Goal: Task Accomplishment & Management: Manage account settings

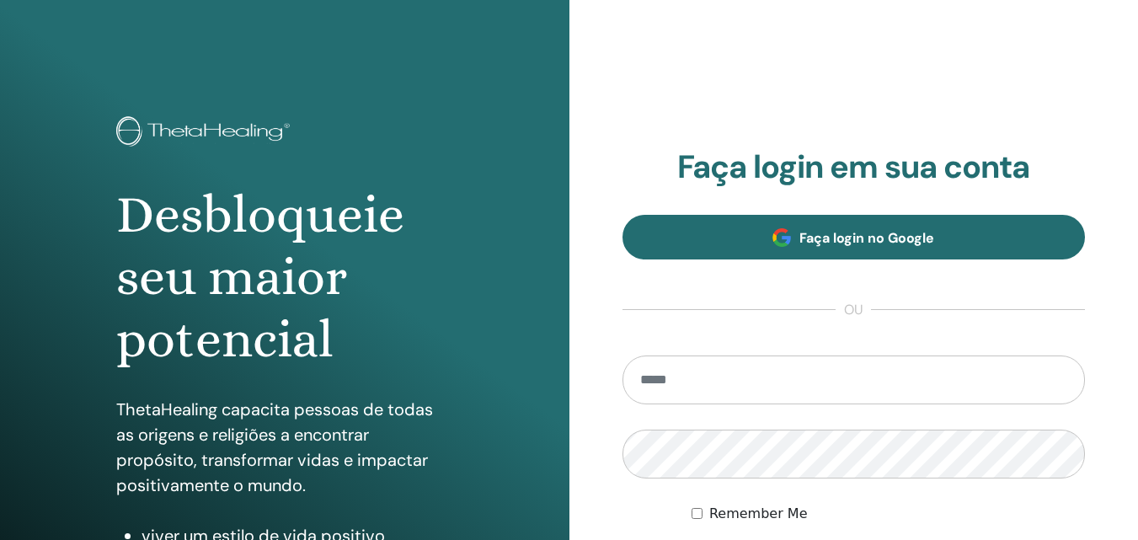
scroll to position [269, 0]
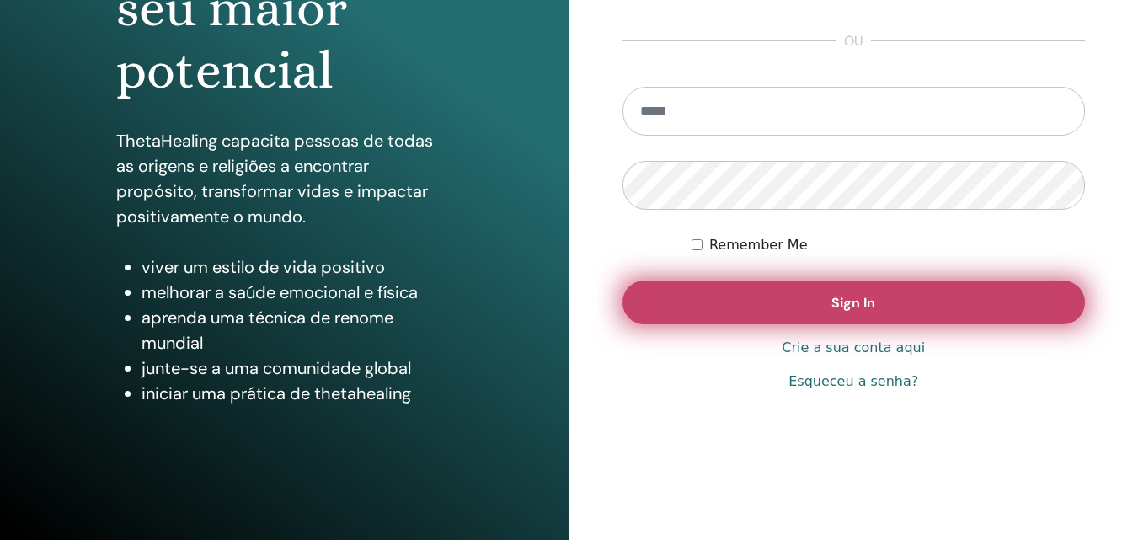
type input "**********"
click at [799, 314] on button "Sign In" at bounding box center [853, 302] width 463 height 44
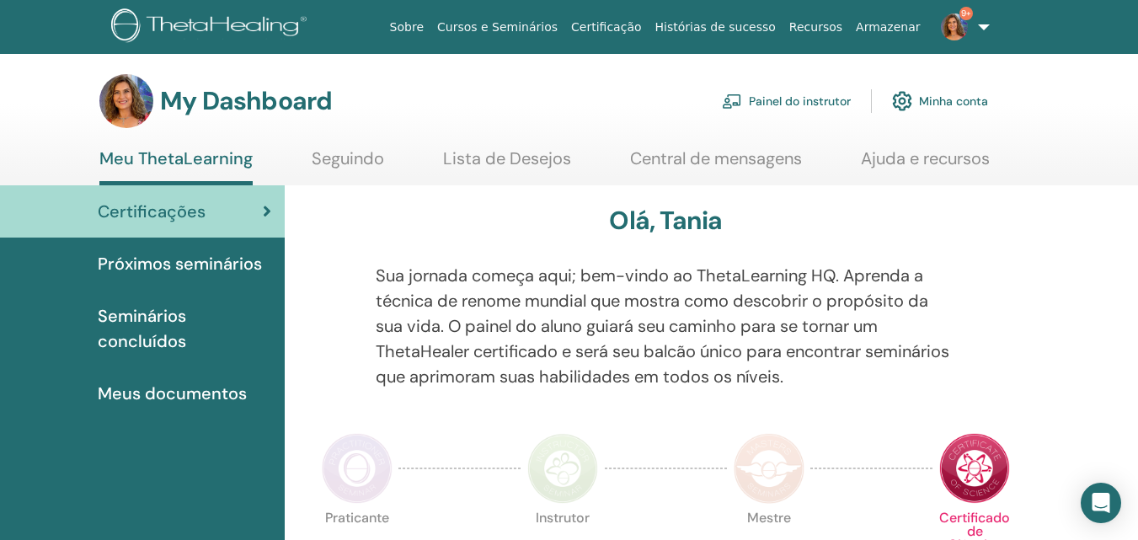
click at [821, 99] on link "Painel do instrutor" at bounding box center [786, 101] width 129 height 37
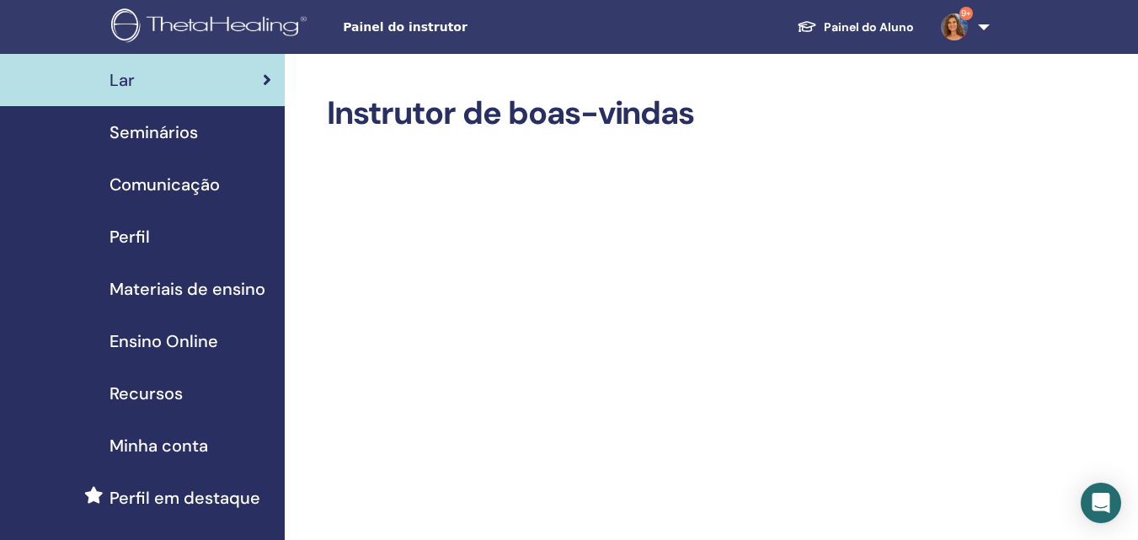
click at [154, 127] on span "Seminários" at bounding box center [154, 132] width 88 height 25
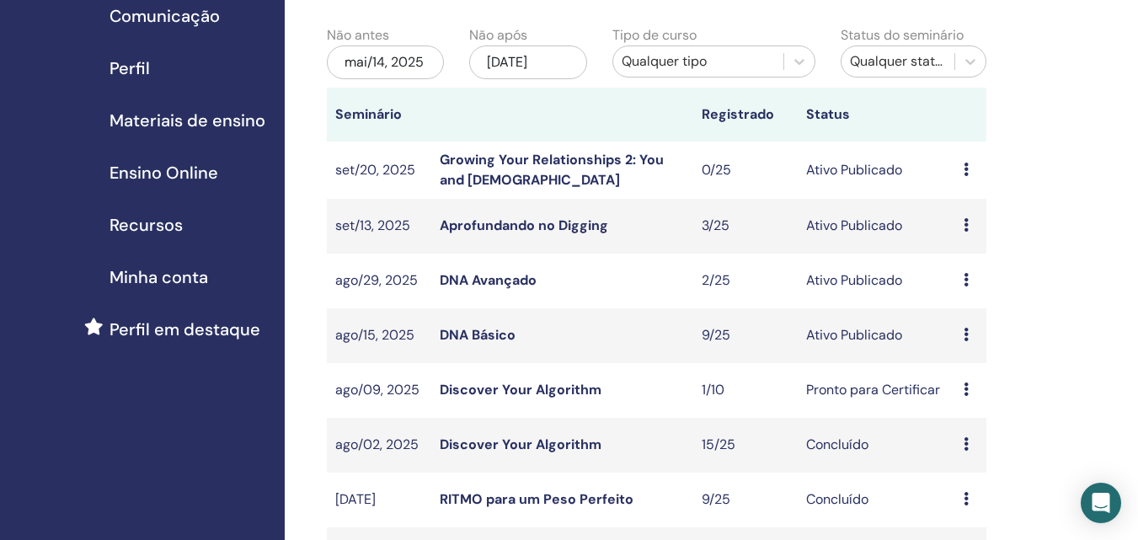
scroll to position [253, 0]
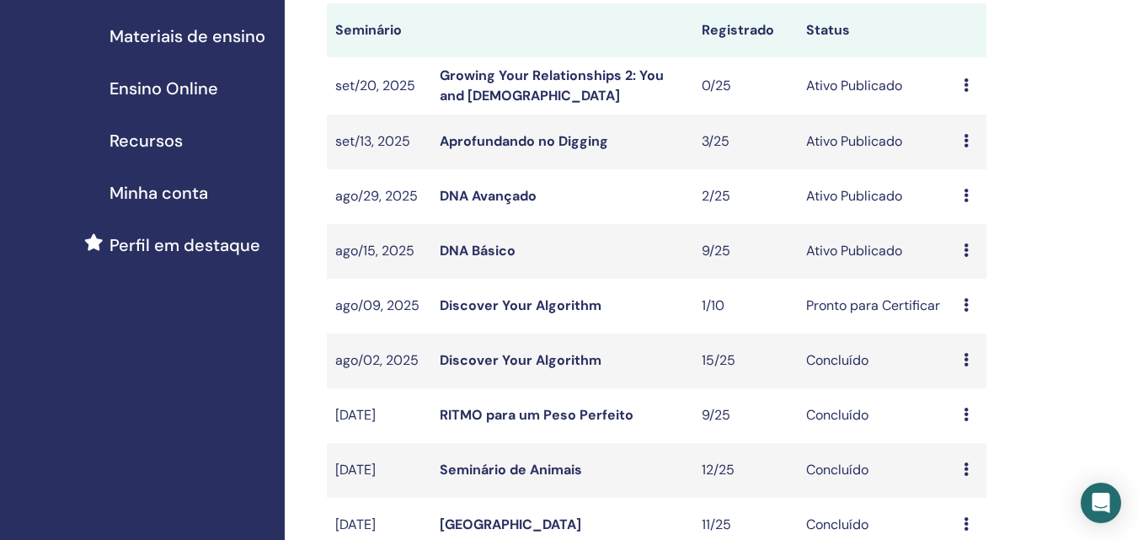
click at [490, 258] on link "DNA Básico" at bounding box center [478, 251] width 76 height 18
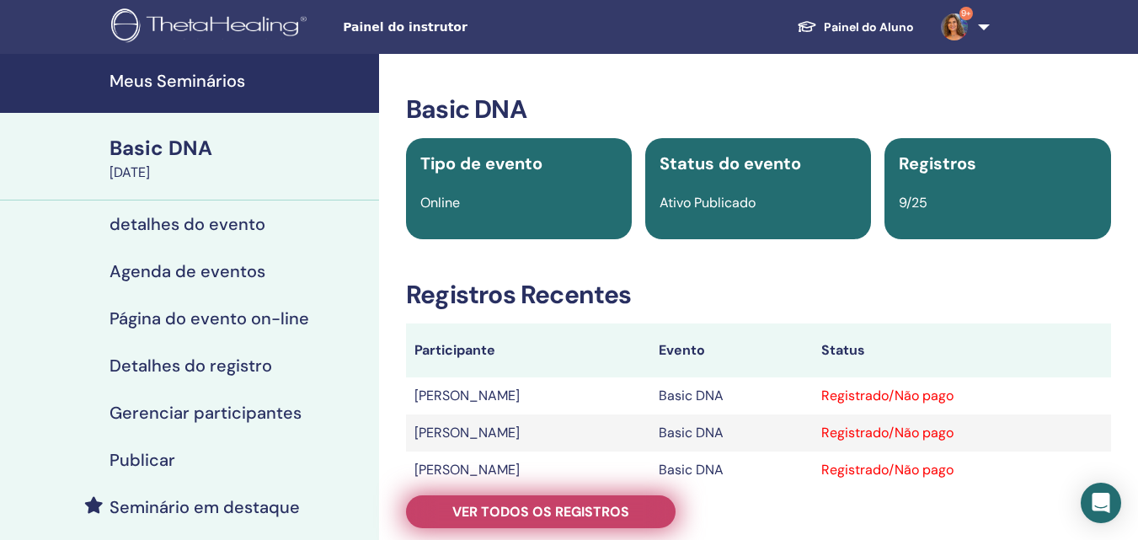
click at [581, 514] on span "Ver todos os registros" at bounding box center [540, 512] width 177 height 18
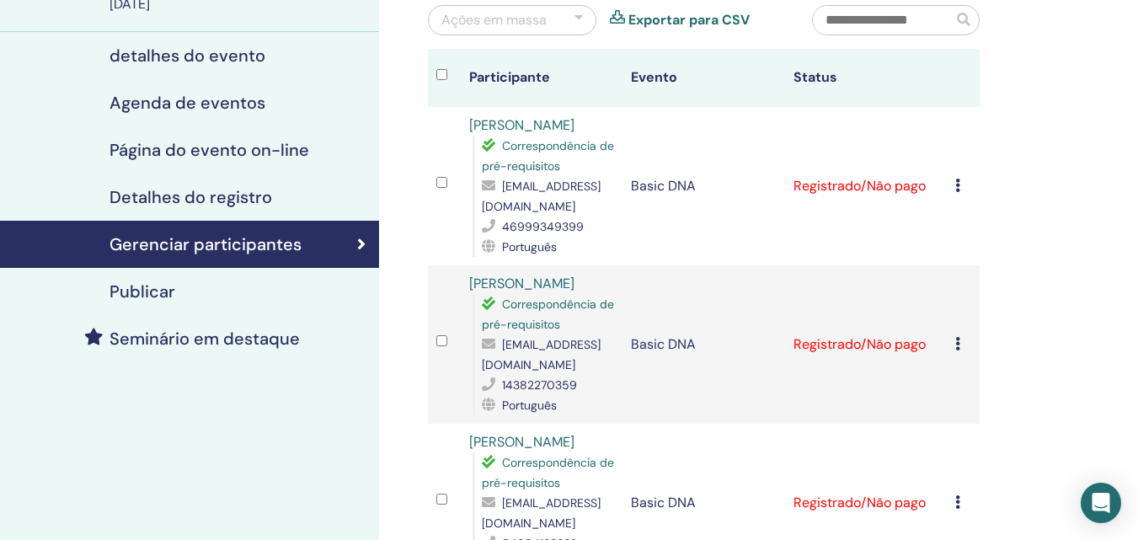
scroll to position [84, 0]
